Goal: Task Accomplishment & Management: Use online tool/utility

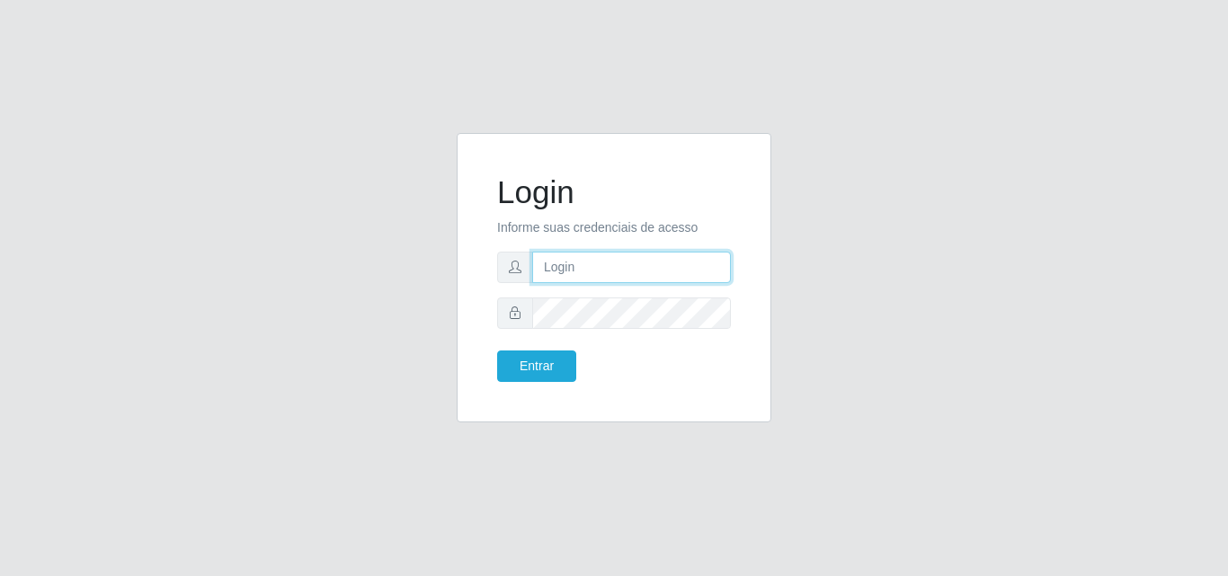
click at [592, 264] on input "text" at bounding box center [631, 267] width 199 height 31
type input "[PERSON_NAME]"
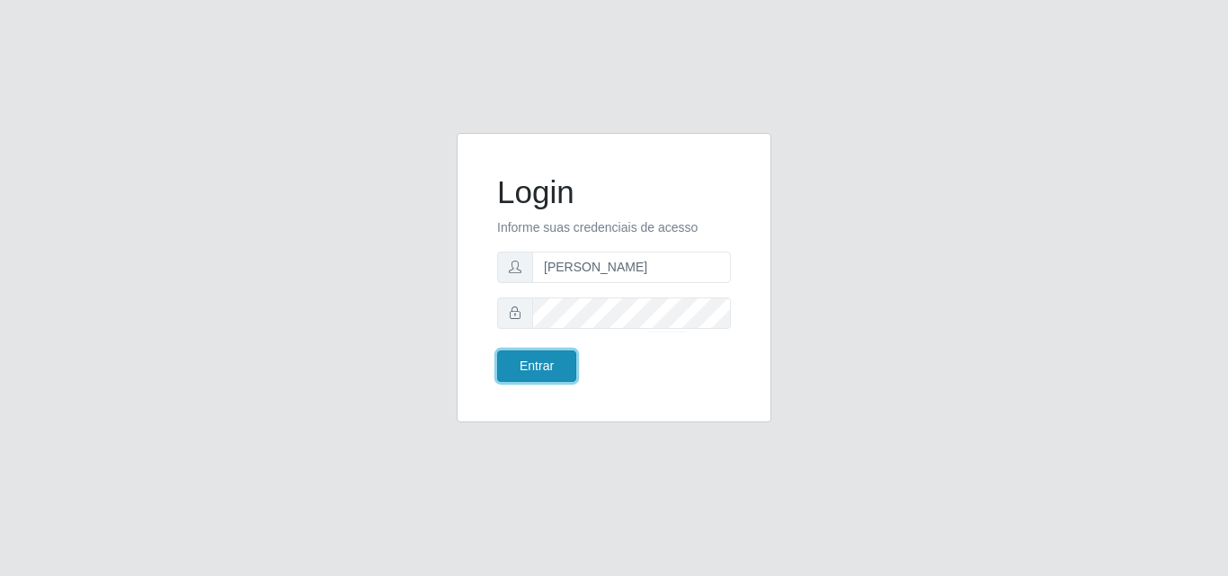
click at [525, 367] on button "Entrar" at bounding box center [536, 366] width 79 height 31
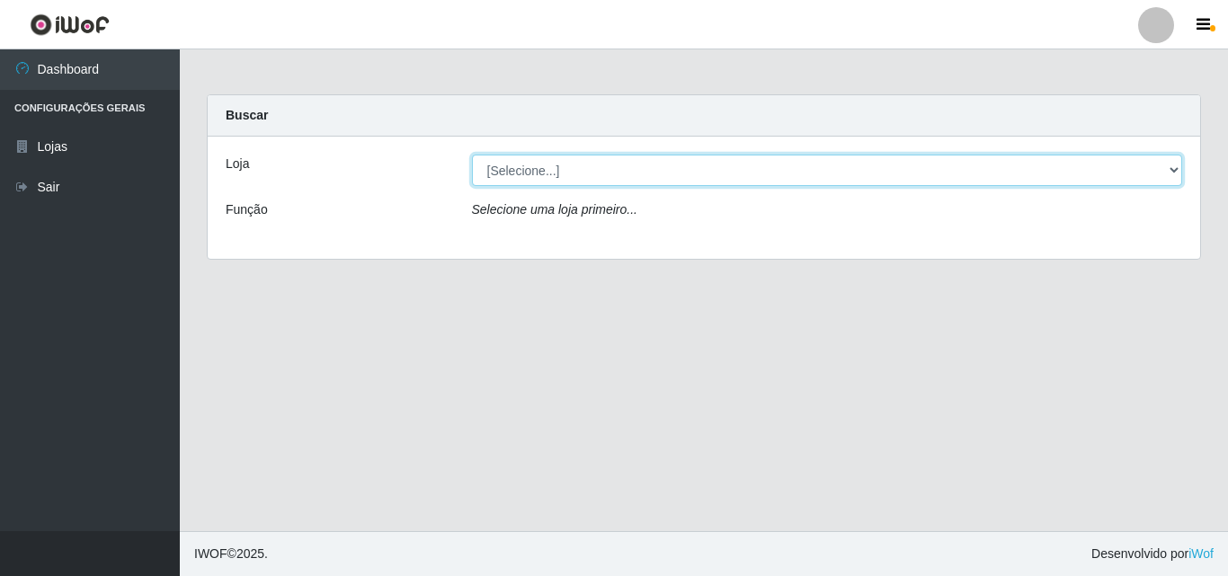
click at [523, 162] on select "[Selecione...] Saullus Supermercados" at bounding box center [827, 170] width 711 height 31
select select "423"
click at [472, 155] on select "[Selecione...] Saullus Supermercados" at bounding box center [827, 170] width 711 height 31
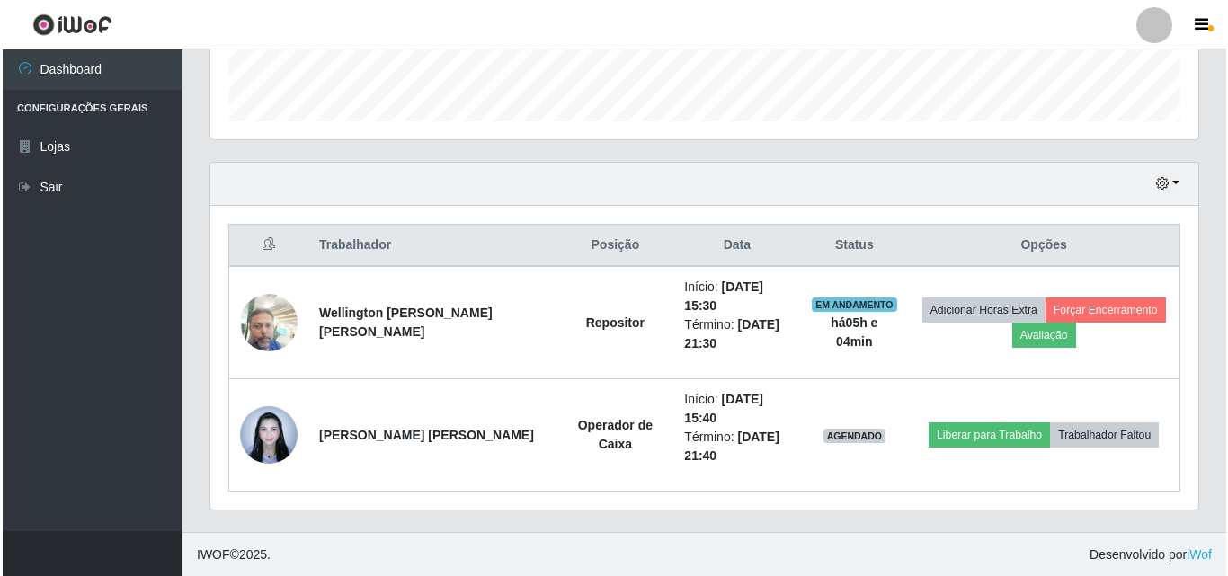
scroll to position [522, 0]
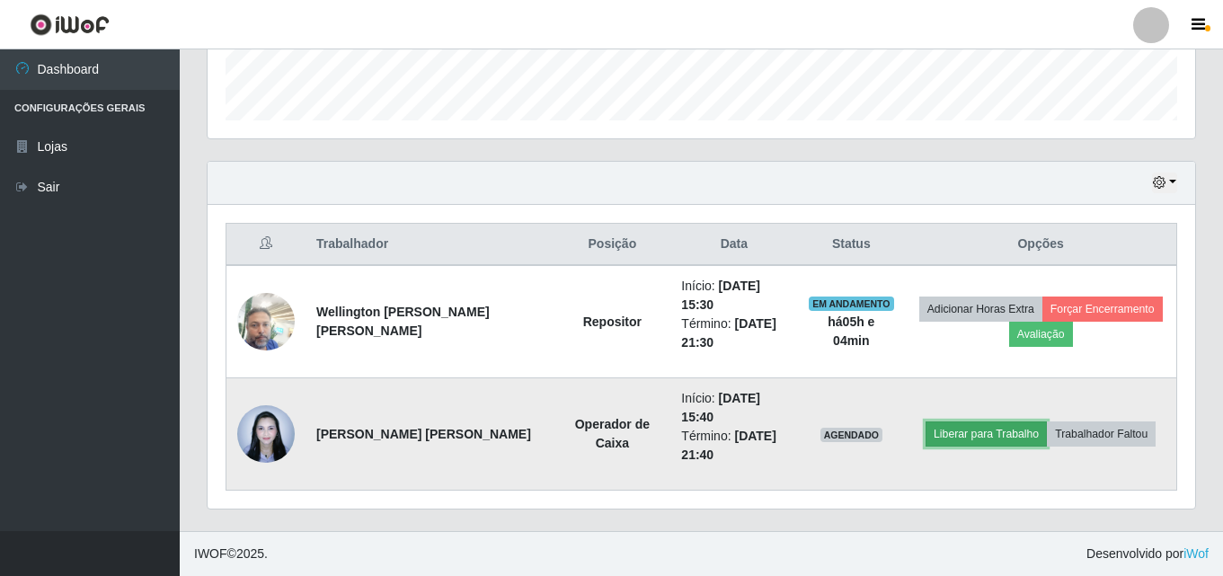
click at [976, 438] on button "Liberar para Trabalho" at bounding box center [986, 434] width 121 height 25
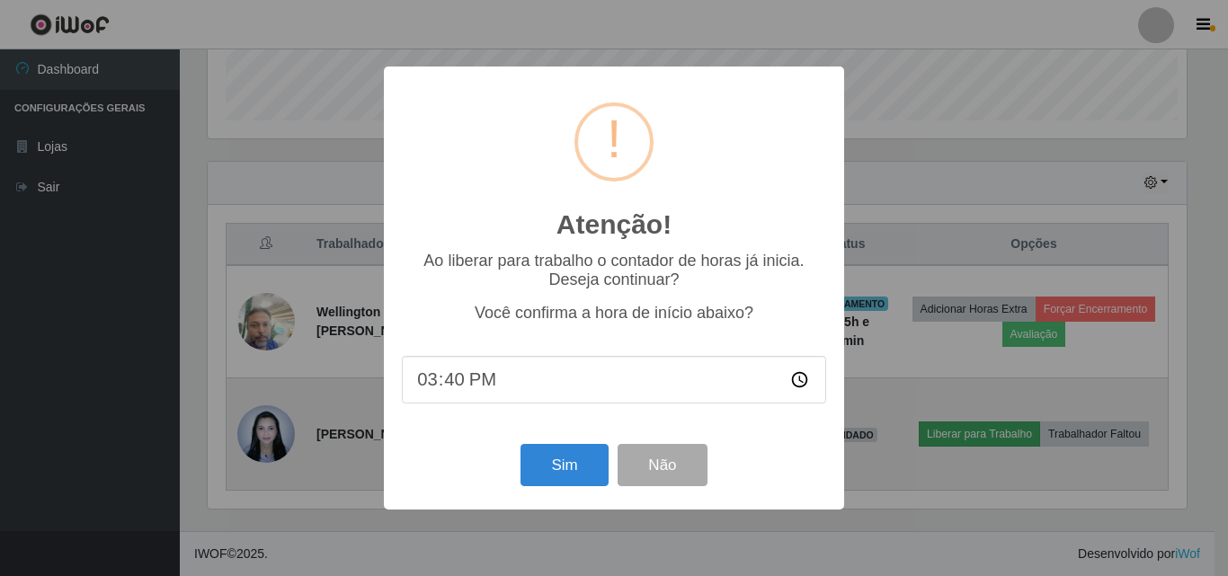
scroll to position [373, 979]
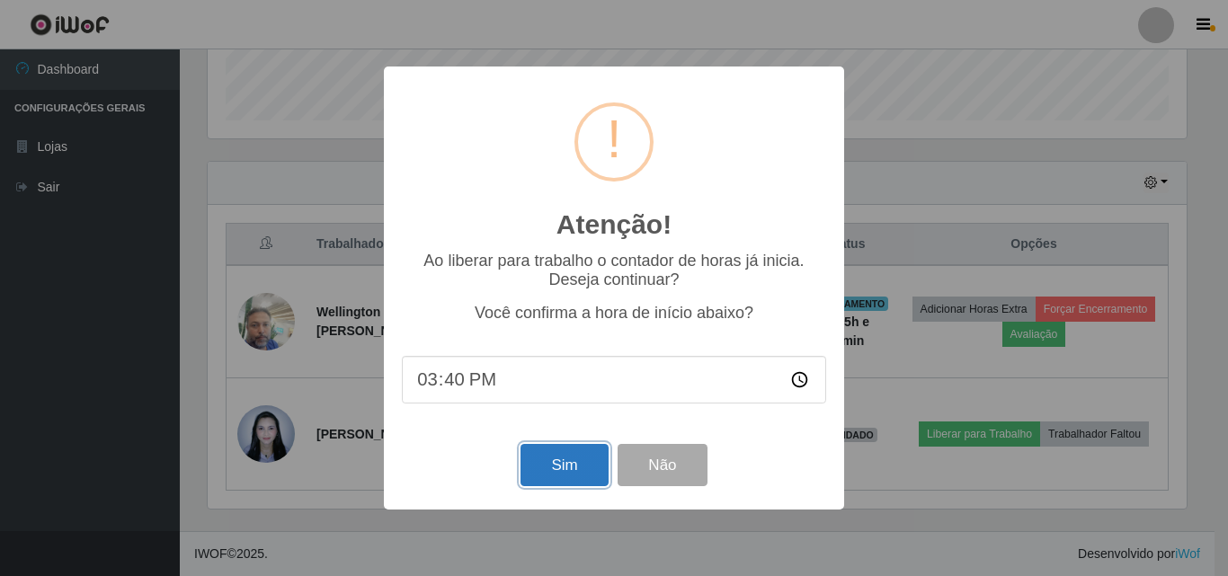
click at [547, 463] on button "Sim" at bounding box center [563, 465] width 87 height 42
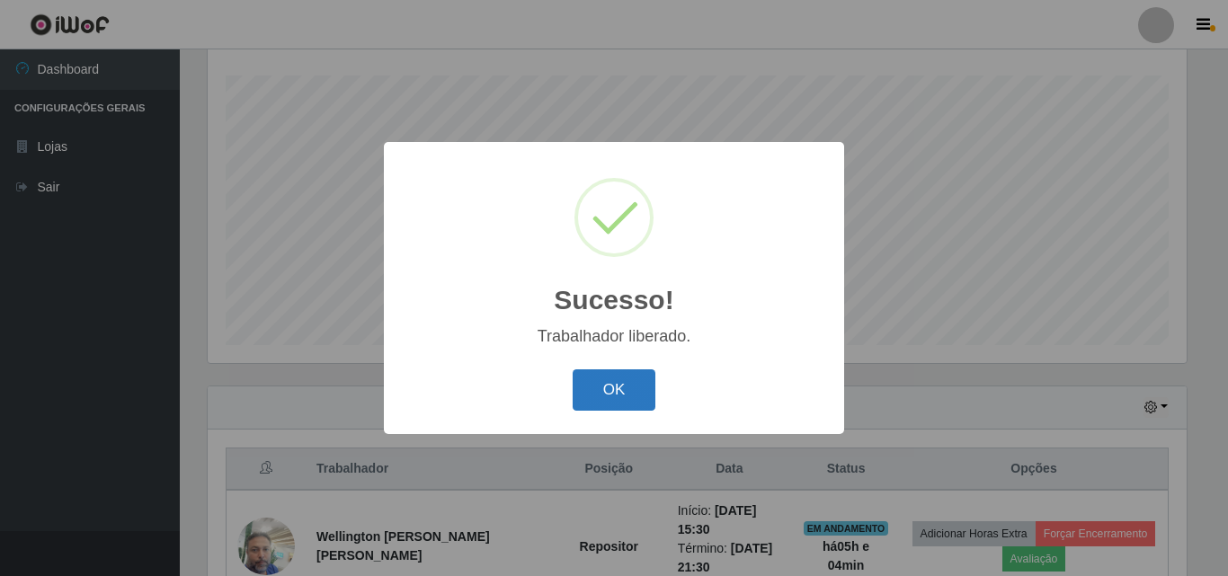
click at [602, 377] on button "OK" at bounding box center [615, 390] width 84 height 42
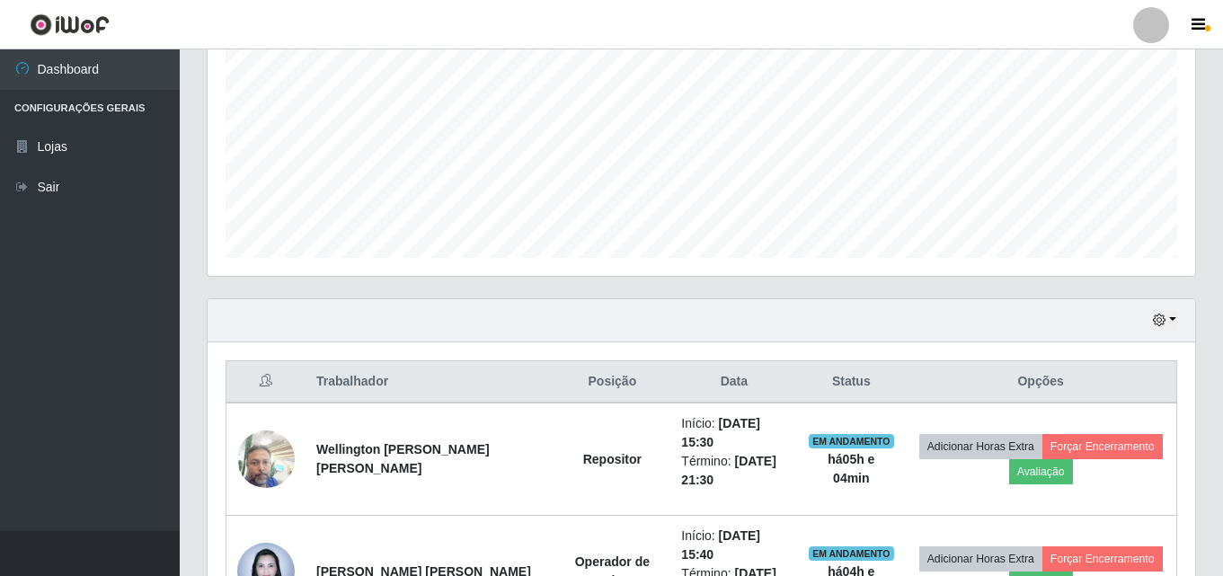
scroll to position [522, 0]
